Goal: Navigation & Orientation: Find specific page/section

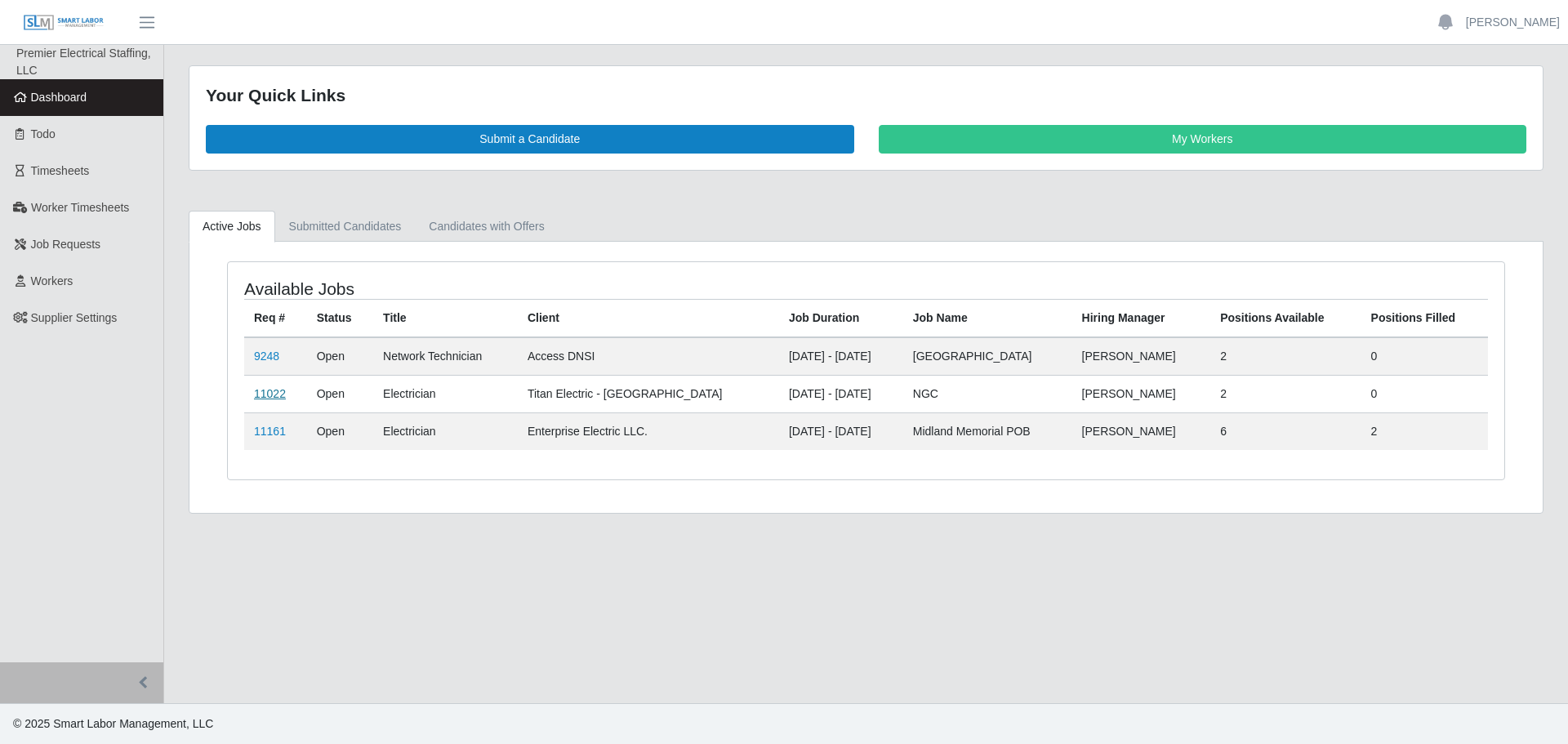
click at [278, 394] on link "11022" at bounding box center [270, 394] width 32 height 13
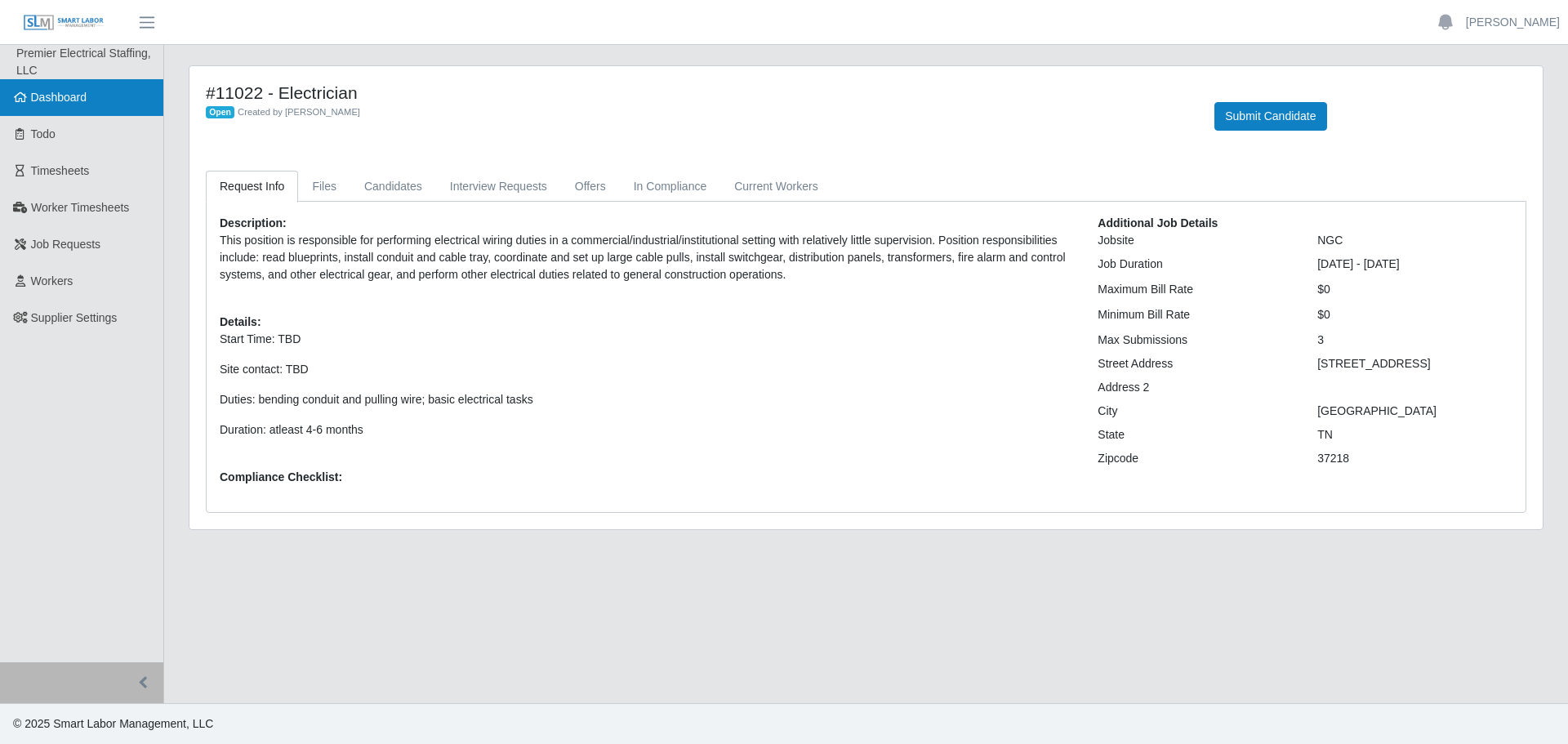
click at [88, 101] on link "Dashboard" at bounding box center [82, 98] width 163 height 37
